Goal: Communication & Community: Answer question/provide support

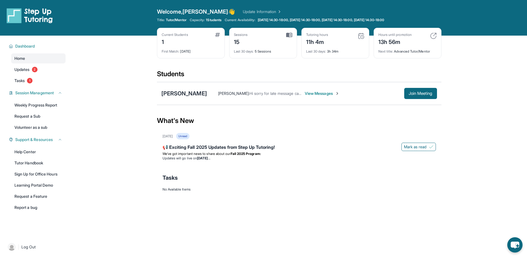
click at [320, 91] on span "View Messages" at bounding box center [322, 94] width 35 height 6
click at [319, 93] on div "[PERSON_NAME] : Hi sorry for late message can we do 5:30 or 6 ?" at bounding box center [305, 94] width 197 height 6
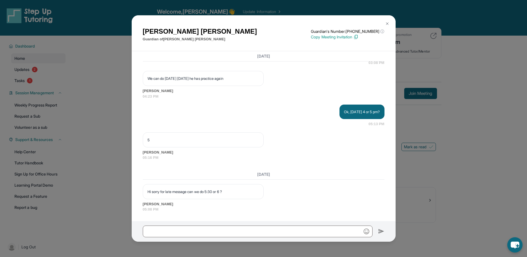
scroll to position [6264, 0]
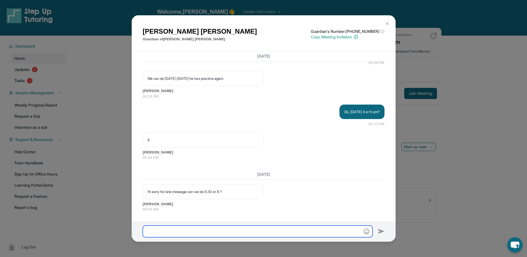
click at [243, 227] on input "text" at bounding box center [258, 231] width 230 height 12
type input "*********"
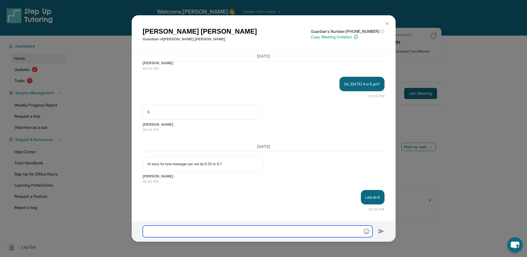
scroll to position [6292, 0]
click at [240, 230] on input "text" at bounding box center [258, 231] width 230 height 12
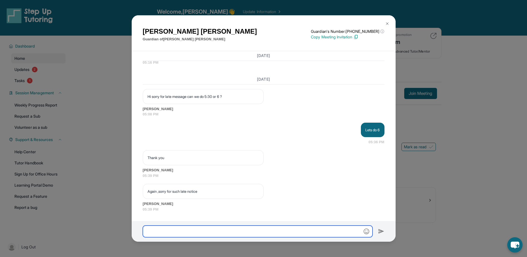
scroll to position [6359, 0]
click at [180, 226] on input "text" at bounding box center [258, 231] width 230 height 12
type input "***"
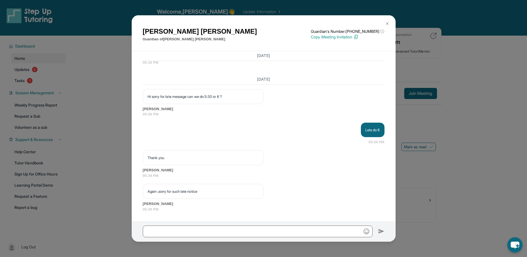
click at [269, 190] on div "Again ,sorry for such late notice [PERSON_NAME] 05:39 PM" at bounding box center [264, 198] width 242 height 28
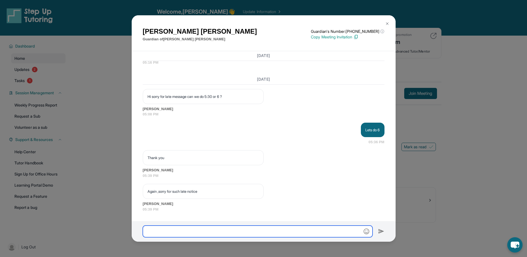
click at [245, 230] on input "text" at bounding box center [258, 231] width 230 height 12
type input "**********"
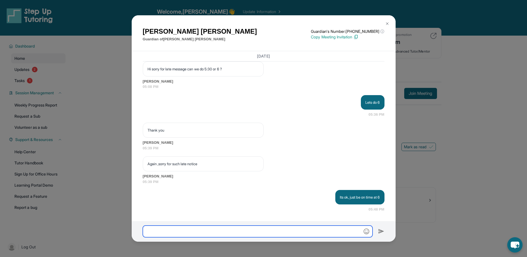
scroll to position [6387, 0]
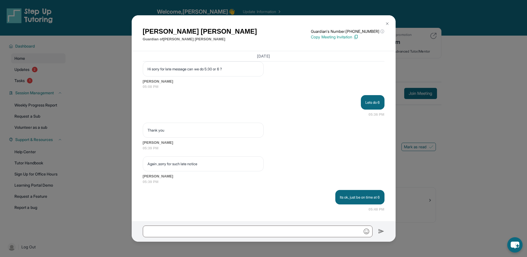
click at [440, 76] on div "[PERSON_NAME] Guardian of [PERSON_NAME] Guardian's Number: [PHONE_NUMBER] ⓘ Thi…" at bounding box center [263, 128] width 527 height 257
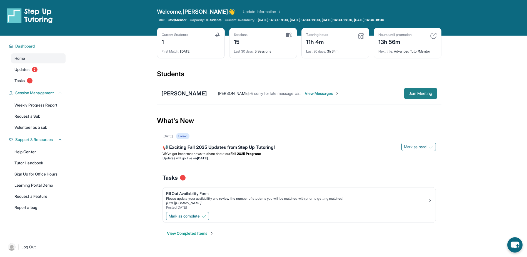
click at [426, 93] on span "Join Meeting" at bounding box center [421, 93] width 24 height 3
